Goal: Task Accomplishment & Management: Use online tool/utility

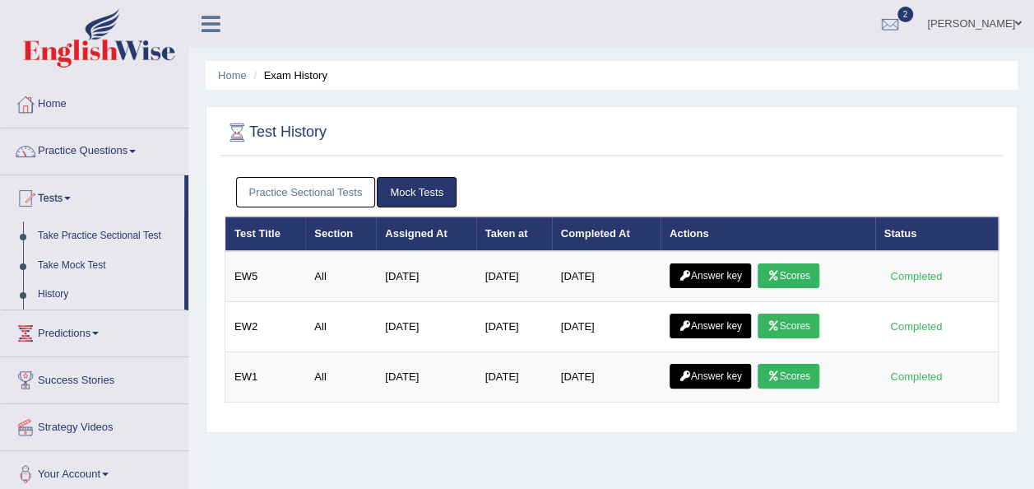
click at [90, 262] on link "Take Mock Test" at bounding box center [107, 266] width 154 height 30
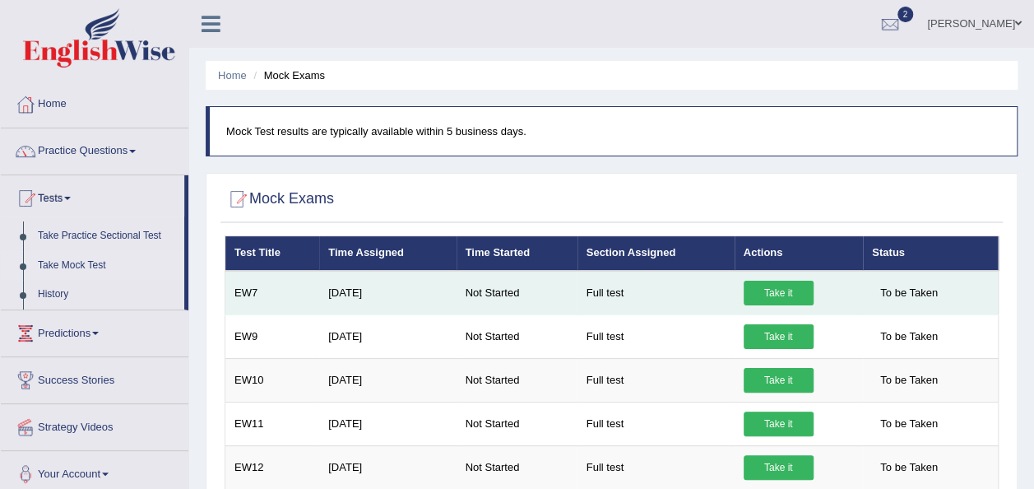
click at [760, 293] on link "Take it" at bounding box center [779, 292] width 70 height 25
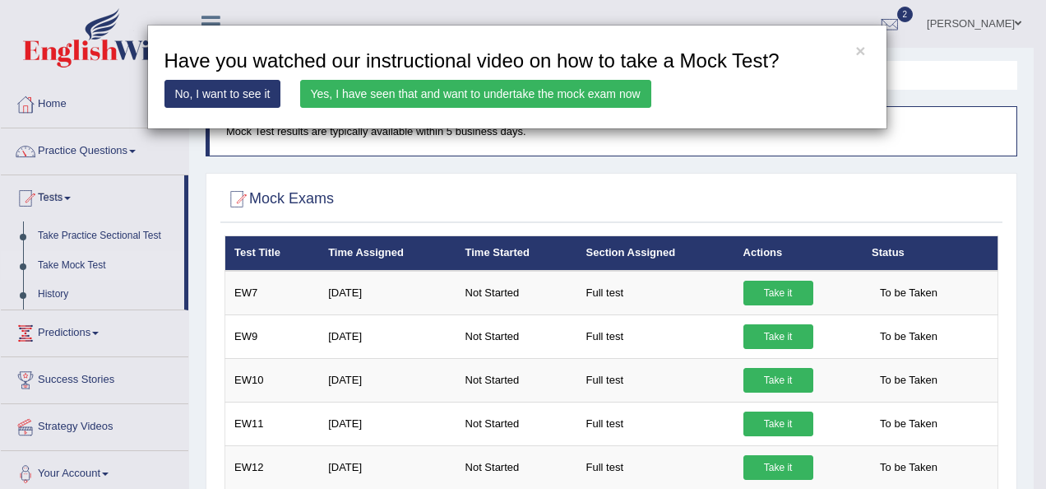
click at [564, 87] on link "Yes, I have seen that and want to undertake the mock exam now" at bounding box center [475, 94] width 351 height 28
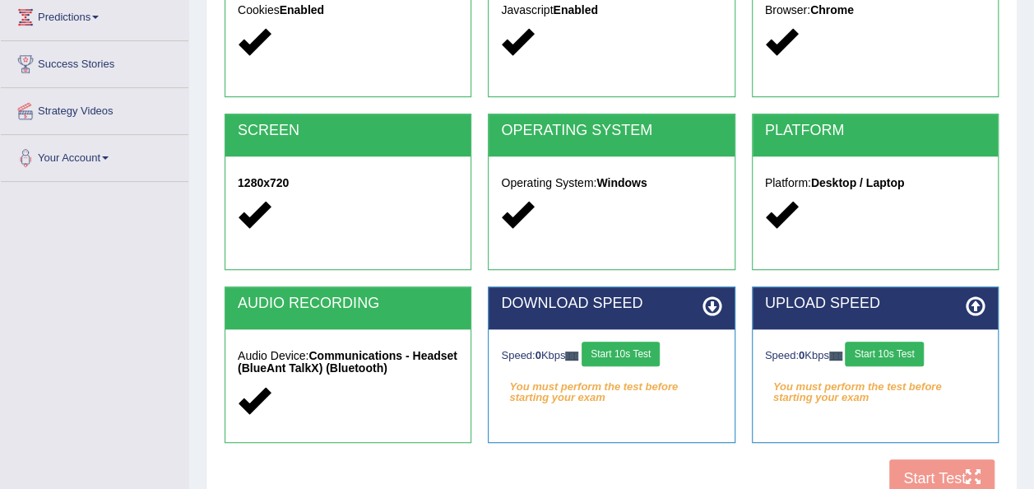
scroll to position [237, 0]
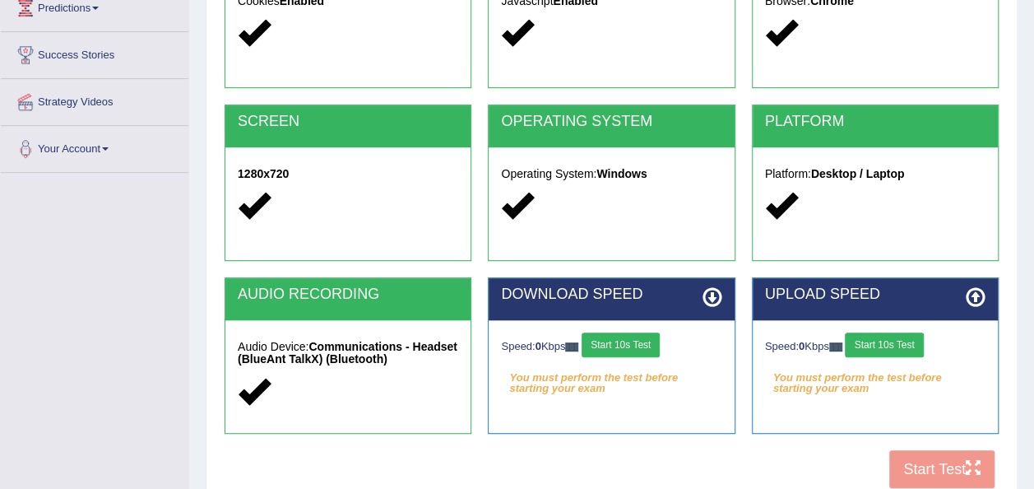
click at [709, 302] on icon at bounding box center [712, 297] width 20 height 20
click at [709, 294] on icon at bounding box center [712, 297] width 20 height 20
click at [628, 349] on button "Start 10s Test" at bounding box center [621, 344] width 78 height 25
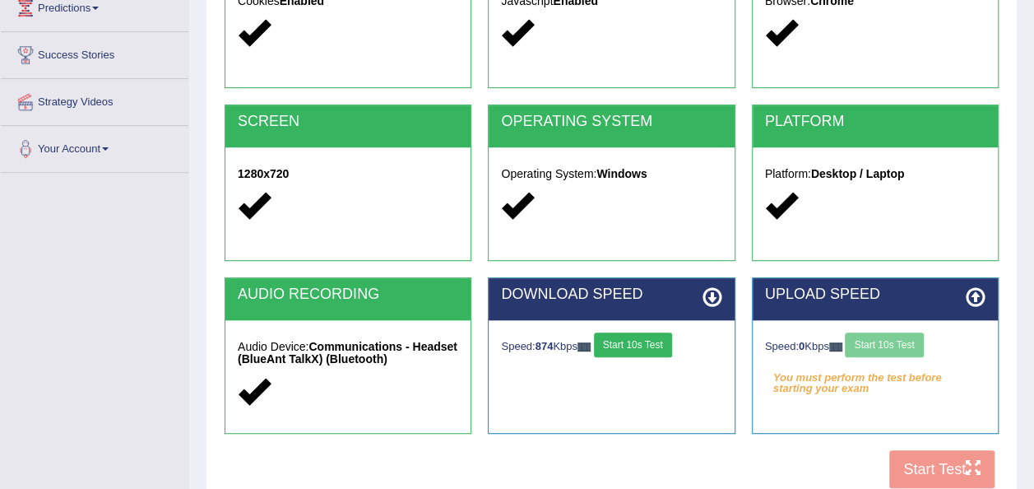
click at [876, 345] on div "Speed: 0 Kbps Start 10s Test" at bounding box center [875, 346] width 220 height 29
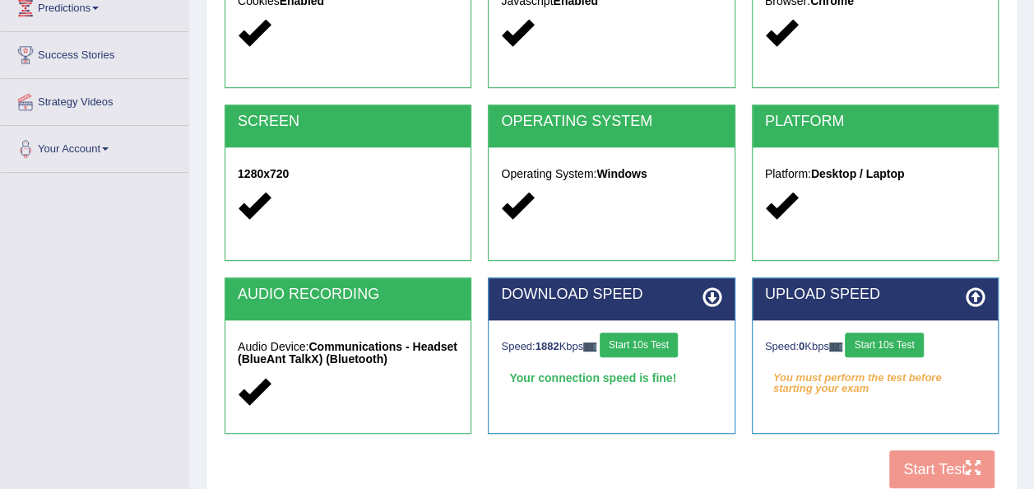
click at [725, 209] on div "Operating System: Windows" at bounding box center [611, 192] width 245 height 90
click at [892, 349] on button "Start 10s Test" at bounding box center [884, 344] width 78 height 25
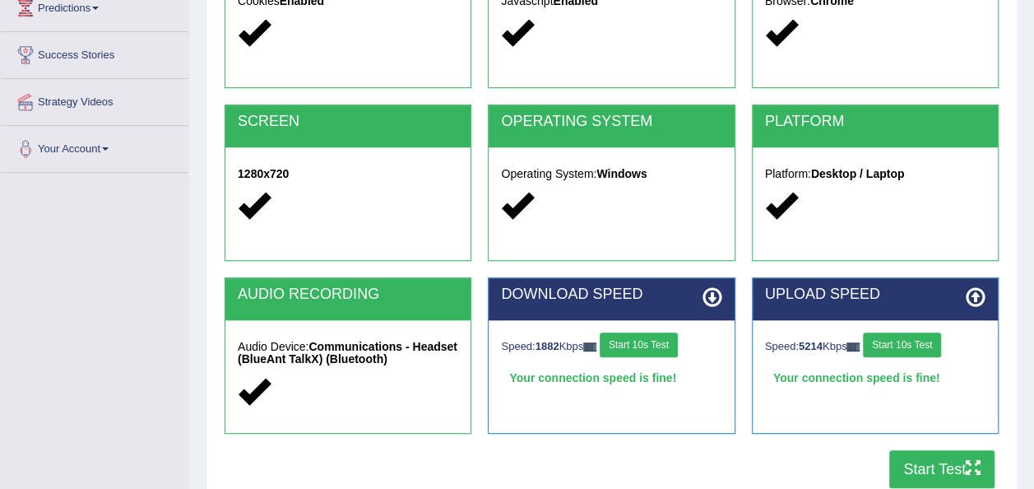
click at [954, 470] on button "Start Test" at bounding box center [941, 469] width 105 height 38
